Goal: Task Accomplishment & Management: Manage account settings

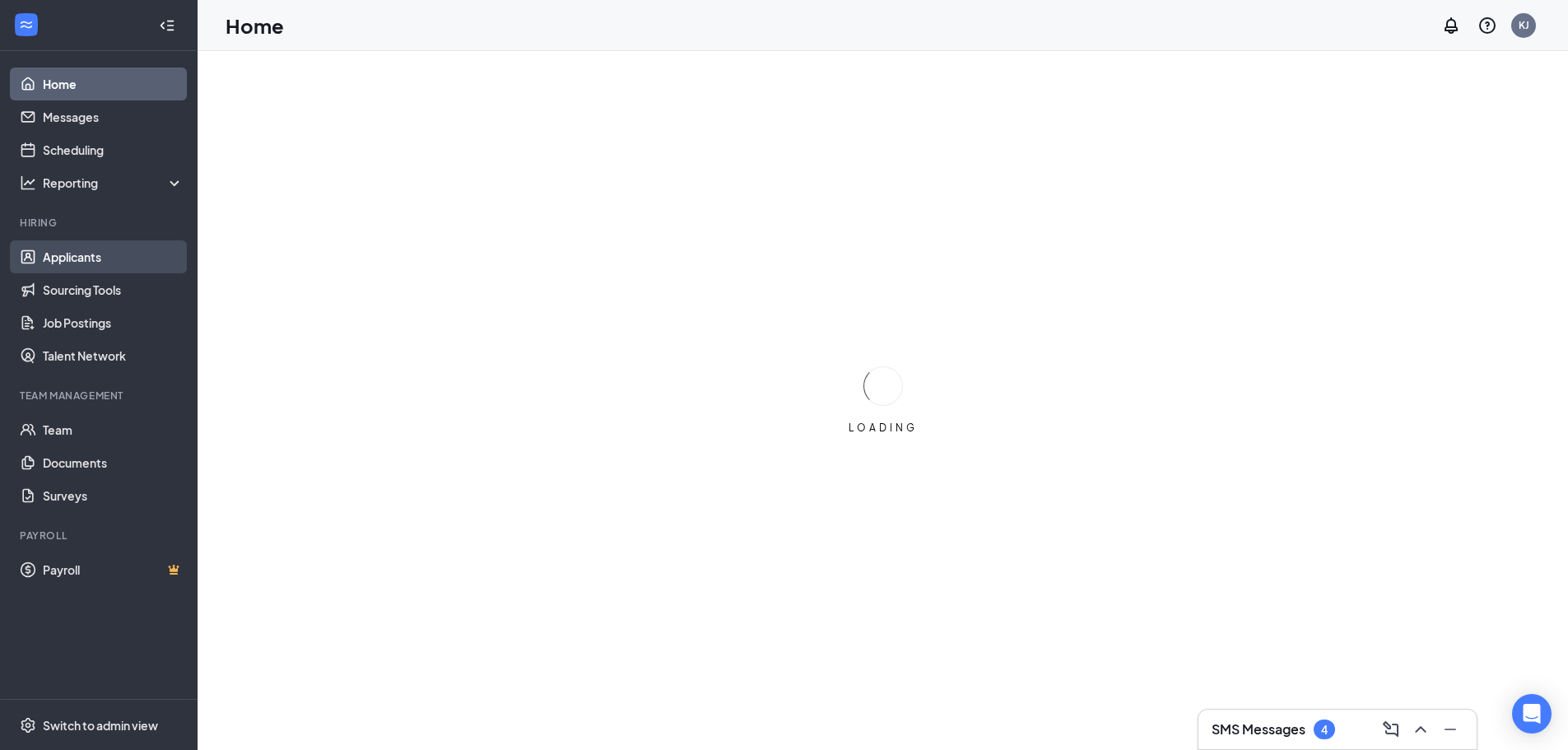
click at [52, 256] on link "Applicants" at bounding box center [113, 256] width 141 height 33
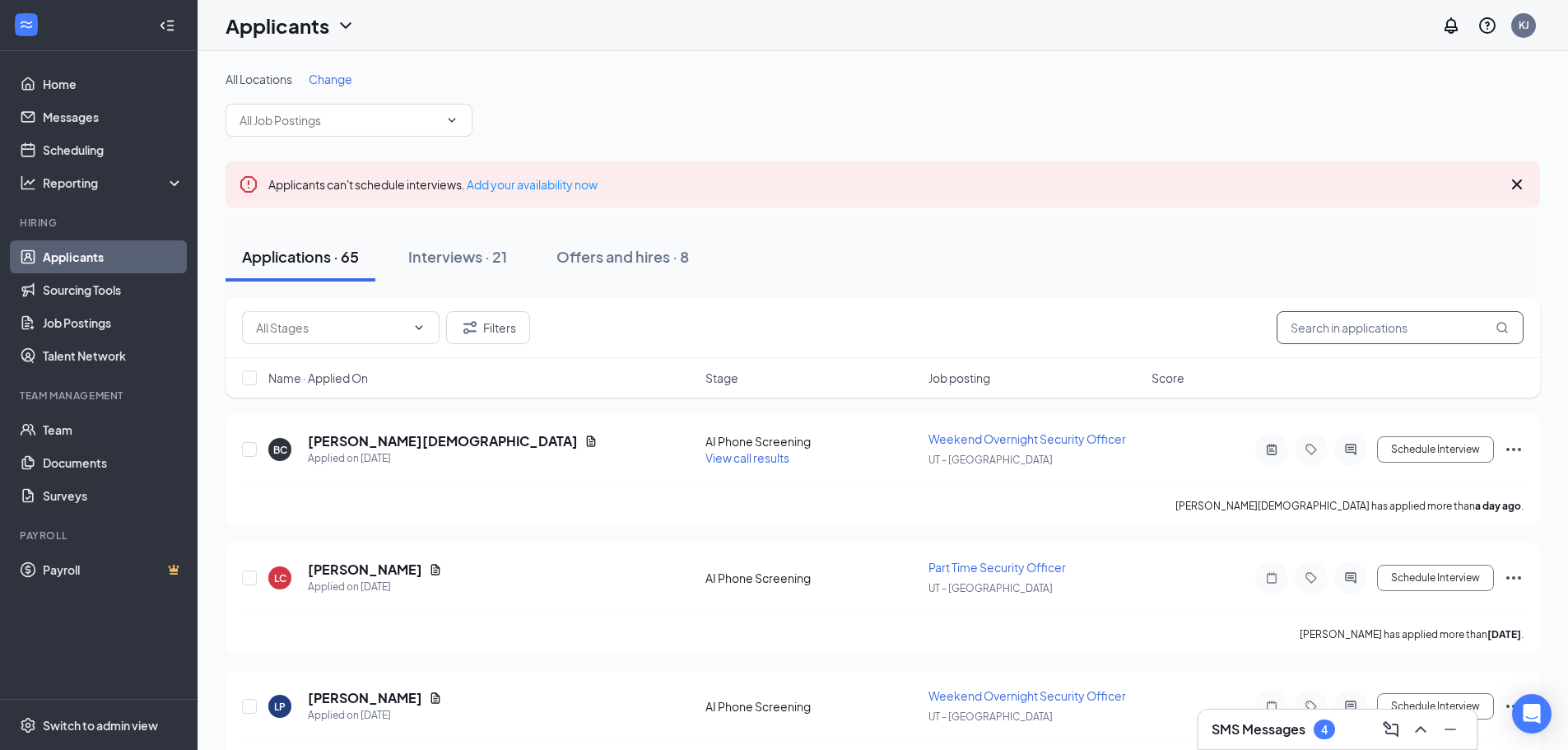
click at [1359, 333] on input "text" at bounding box center [1401, 327] width 247 height 33
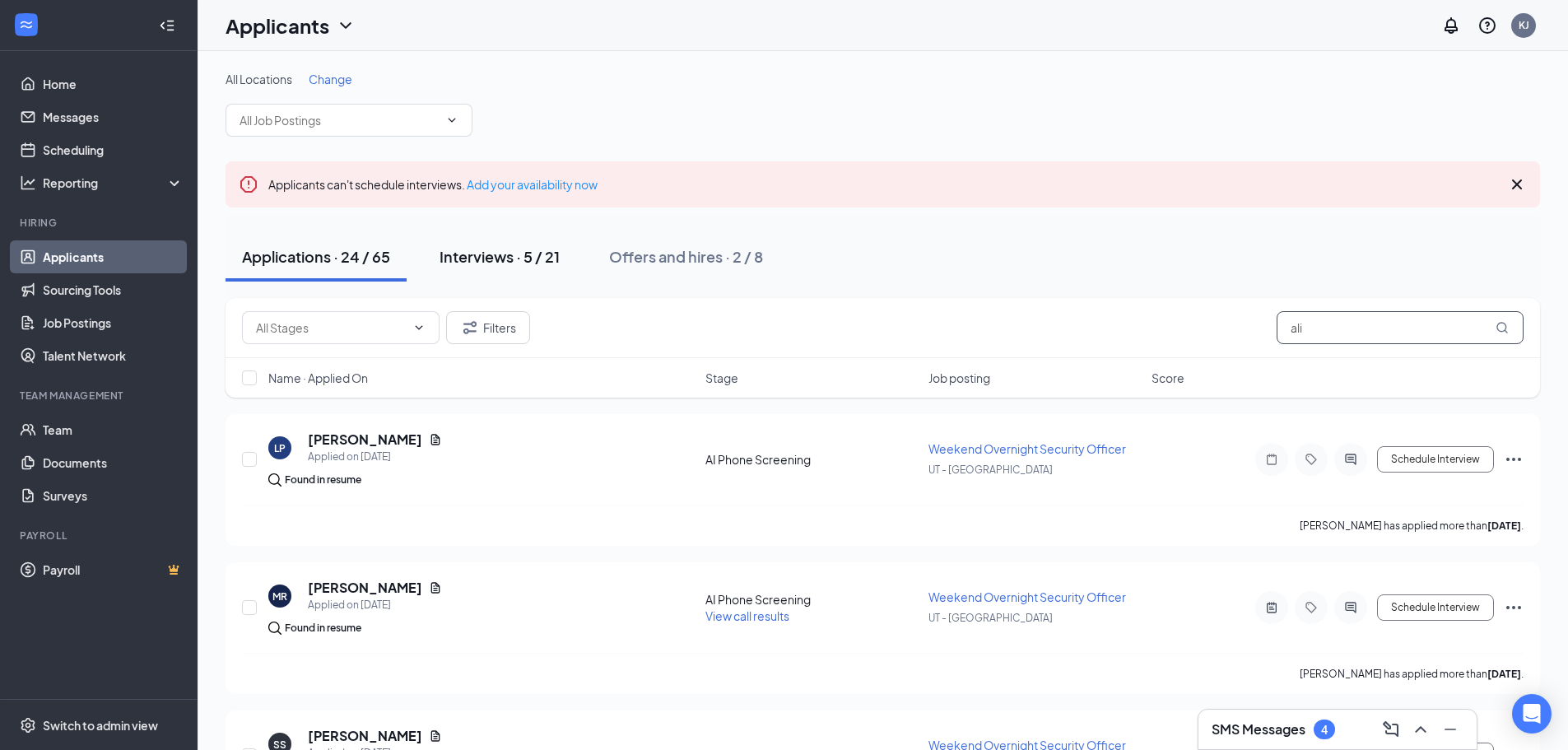
type input "ali"
click at [521, 264] on div "Interviews · 5 / 21" at bounding box center [499, 256] width 120 height 20
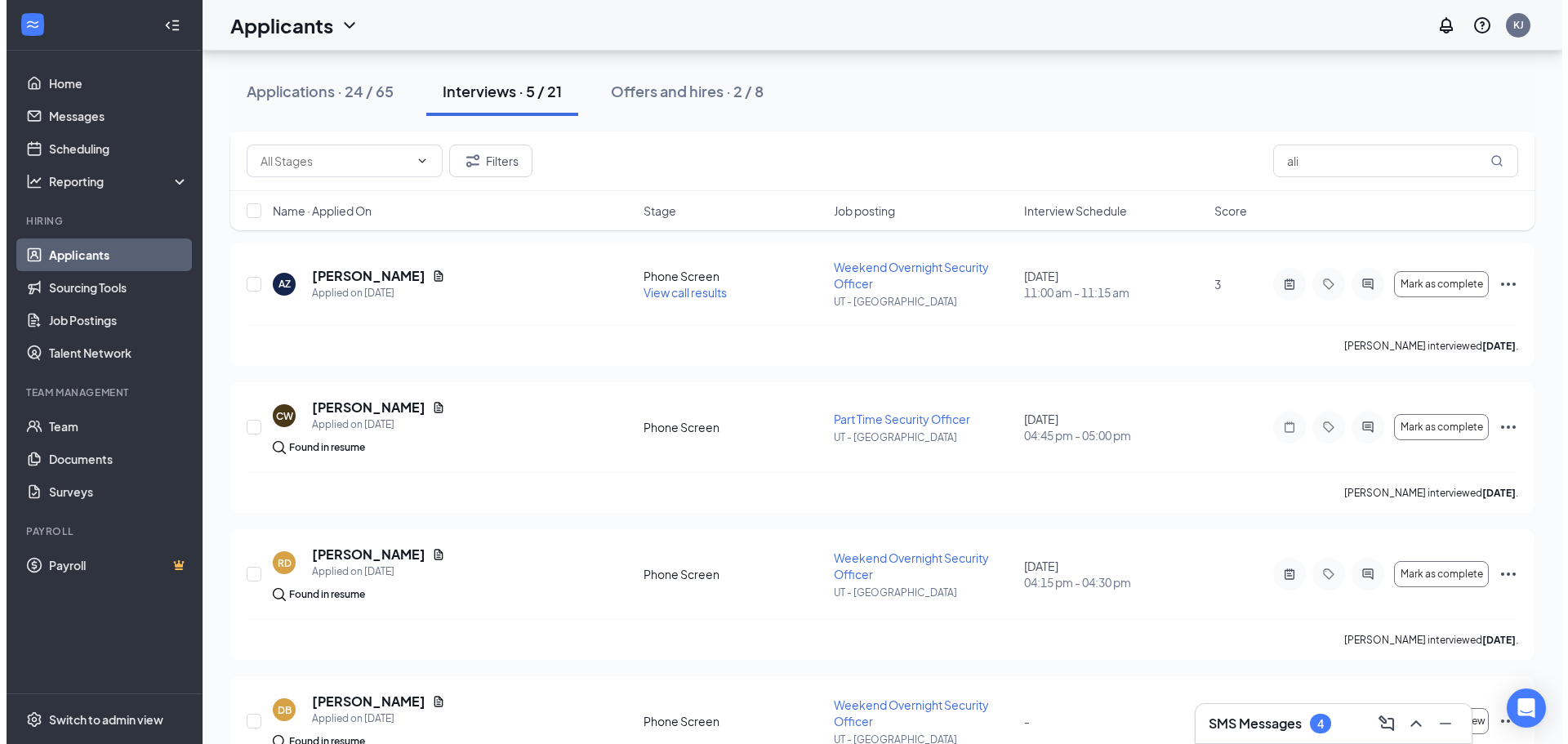
scroll to position [327, 0]
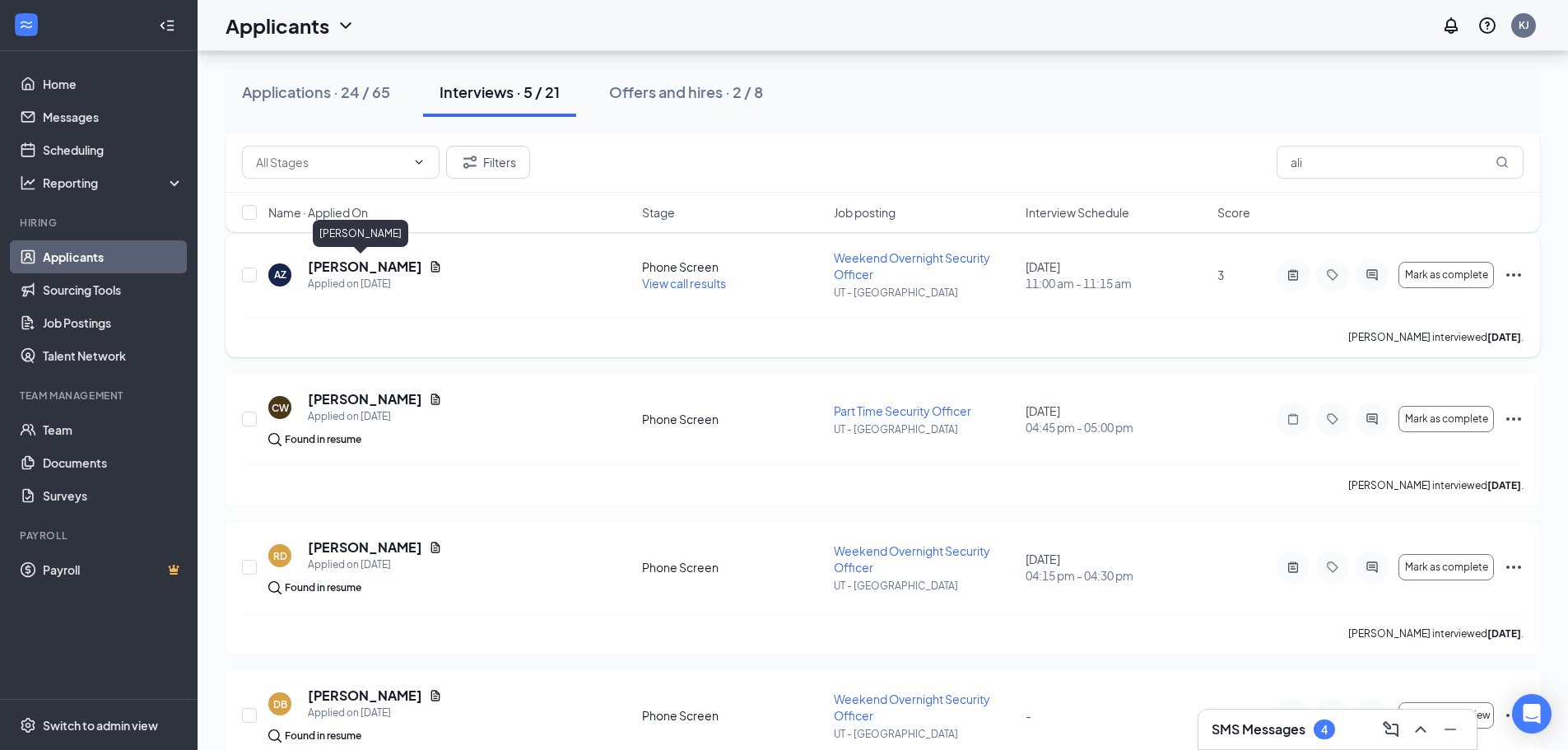
click at [367, 270] on h5 "[PERSON_NAME]" at bounding box center [365, 267] width 115 height 18
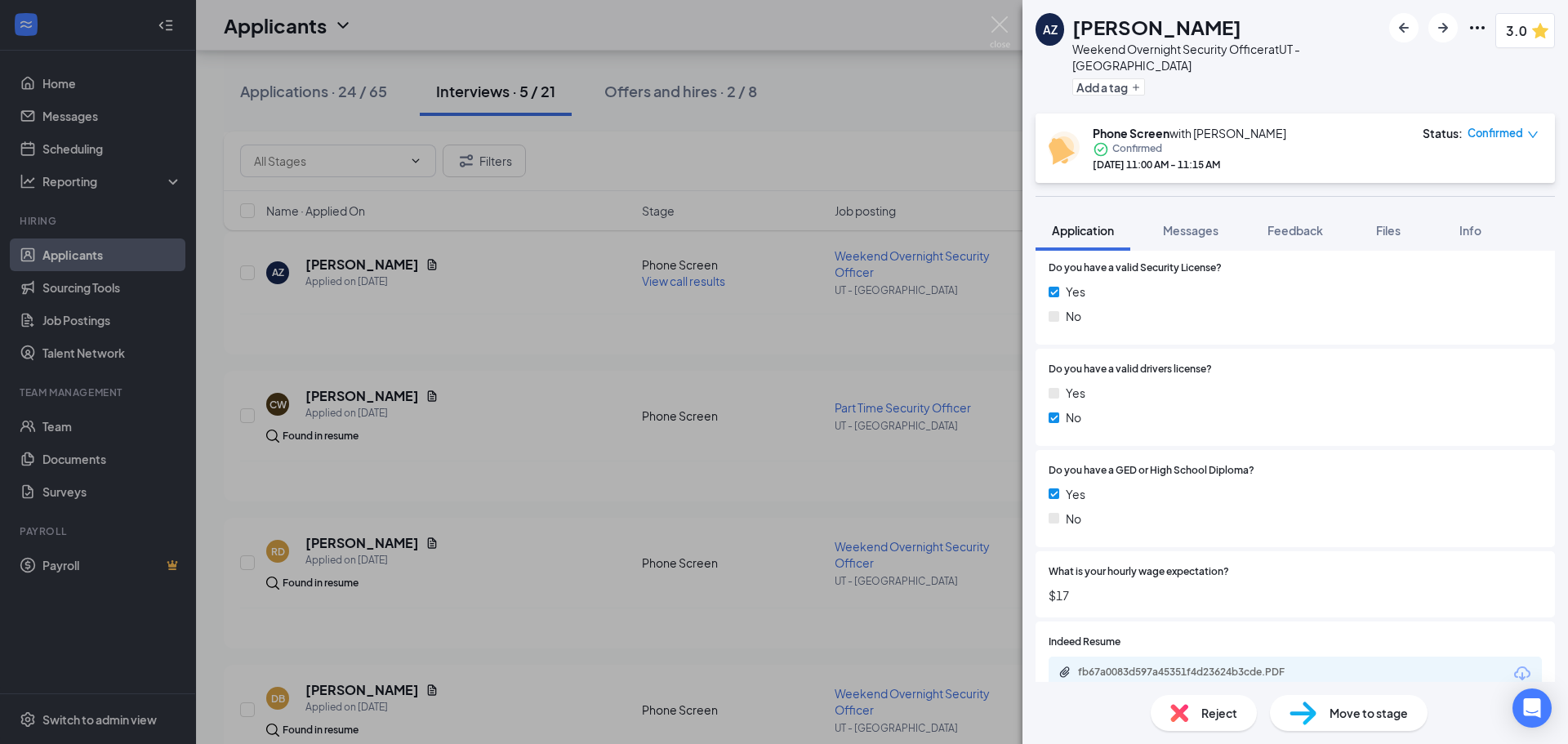
scroll to position [817, 0]
